Goal: Task Accomplishment & Management: Manage account settings

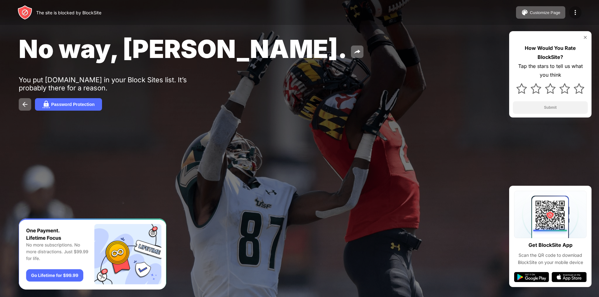
click at [575, 17] on div at bounding box center [575, 12] width 12 height 12
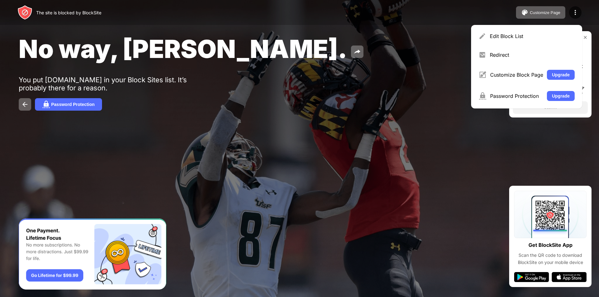
click at [527, 38] on div "Edit Block List" at bounding box center [532, 36] width 85 height 6
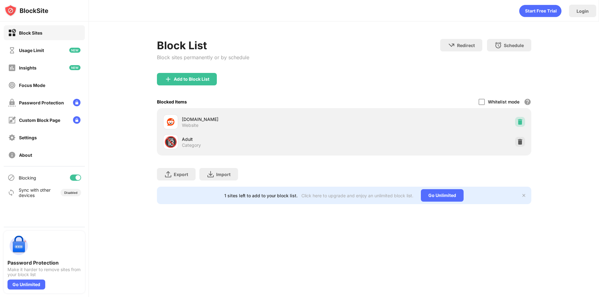
click at [517, 122] on img at bounding box center [520, 122] width 6 height 6
